Goal: Go to known website: Access a specific website the user already knows

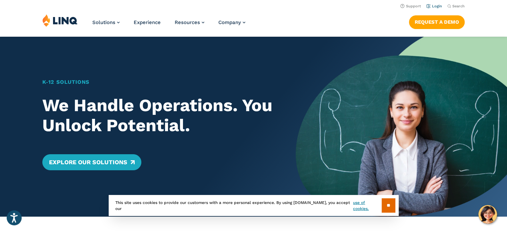
click at [433, 4] on link "Login" at bounding box center [434, 6] width 16 height 4
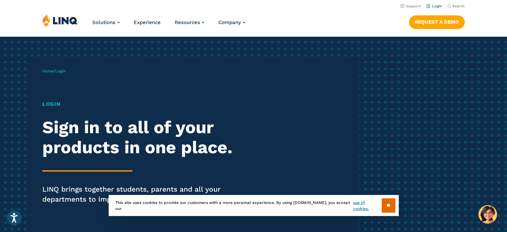
click at [437, 6] on link "Login" at bounding box center [434, 6] width 16 height 4
